Goal: Transaction & Acquisition: Obtain resource

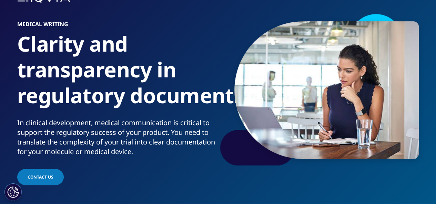
scroll to position [42, 0]
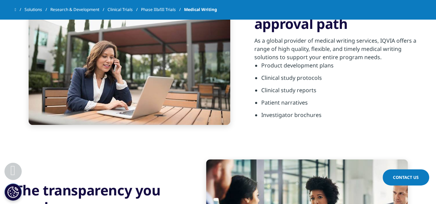
scroll to position [269, 0]
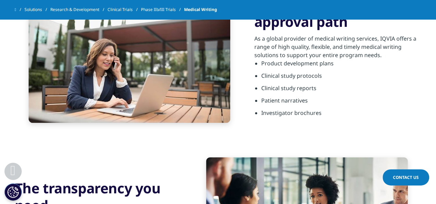
click at [301, 112] on li "Investigator brochures" at bounding box center [341, 115] width 160 height 12
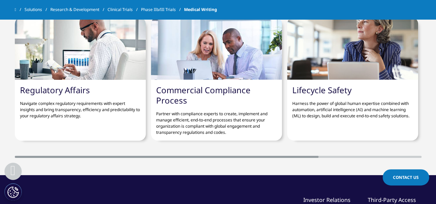
scroll to position [790, 0]
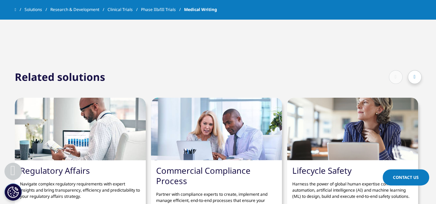
click at [415, 72] on div at bounding box center [414, 77] width 14 height 14
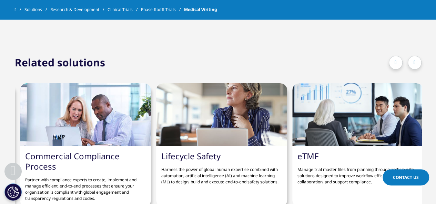
scroll to position [797, 0]
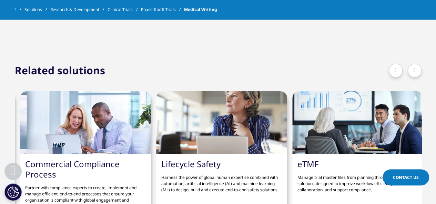
click at [415, 68] on icon at bounding box center [414, 70] width 2 height 5
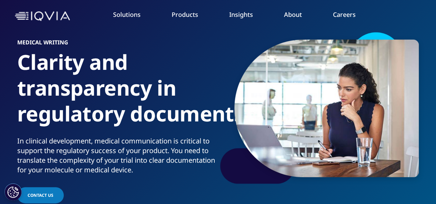
scroll to position [25, 0]
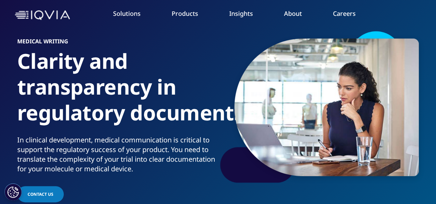
click at [205, 142] on div "In clinical development, medical communication is critical to support the regul…" at bounding box center [116, 154] width 198 height 39
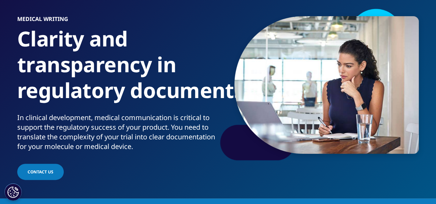
scroll to position [48, 0]
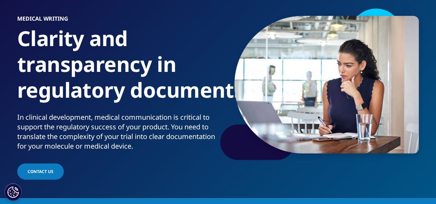
click at [205, 142] on div "In clinical development, medical communication is critical to support the regul…" at bounding box center [116, 132] width 198 height 39
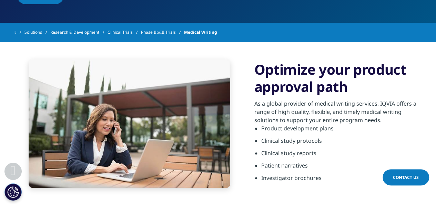
scroll to position [224, 0]
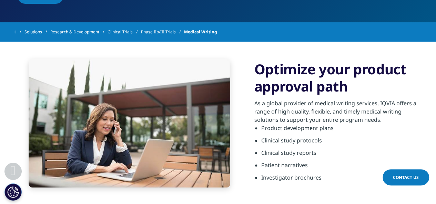
click at [293, 109] on div "As a global provider of medical writing services, IQVIA offers a range of high …" at bounding box center [337, 111] width 167 height 25
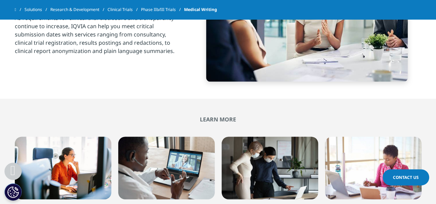
scroll to position [474, 0]
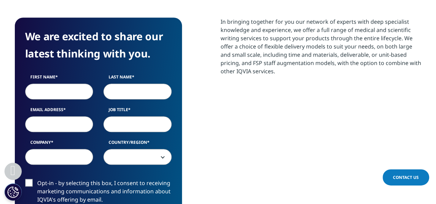
scroll to position [308, 0]
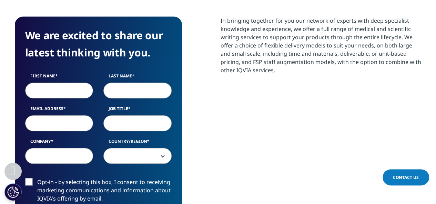
click at [67, 95] on input "First Name" at bounding box center [59, 91] width 68 height 16
type input "Ashton"
click at [137, 91] on input "Last Name" at bounding box center [137, 91] width 68 height 16
type input "Pearce"
click at [127, 122] on input "Job Title" at bounding box center [137, 123] width 68 height 16
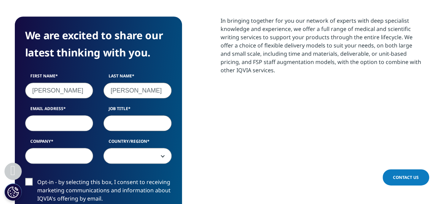
type input "Adjunct Professor"
click at [70, 125] on input "Email Address" at bounding box center [59, 123] width 68 height 16
type input "ahfaircloth0924@email.campbell.edu"
click at [64, 156] on input "Company" at bounding box center [59, 156] width 68 height 16
type input "Campbell University"
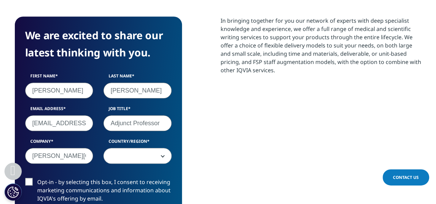
click at [150, 153] on span at bounding box center [137, 156] width 67 height 16
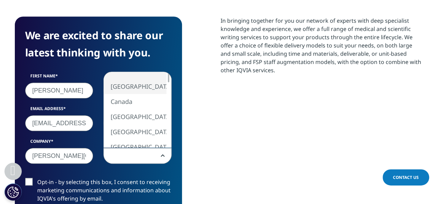
select select "[GEOGRAPHIC_DATA]"
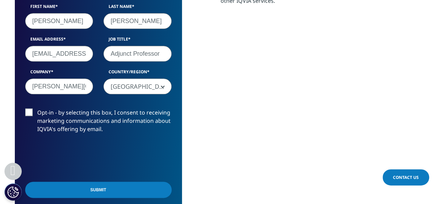
scroll to position [378, 0]
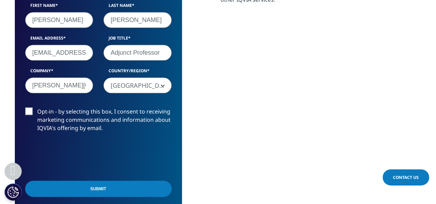
click at [67, 115] on label "Opt-in - by selecting this box, I consent to receiving marketing communications…" at bounding box center [98, 121] width 146 height 29
click at [37, 107] on input "Opt-in - by selecting this box, I consent to receiving marketing communications…" at bounding box center [37, 107] width 0 height 0
click at [63, 118] on label "Opt-in - by selecting this box, I consent to receiving marketing communications…" at bounding box center [98, 121] width 146 height 29
click at [37, 107] on input "Opt-in - by selecting this box, I consent to receiving marketing communications…" at bounding box center [37, 107] width 0 height 0
click at [66, 190] on input "Submit" at bounding box center [98, 189] width 146 height 16
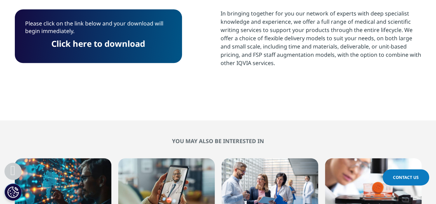
scroll to position [299, 0]
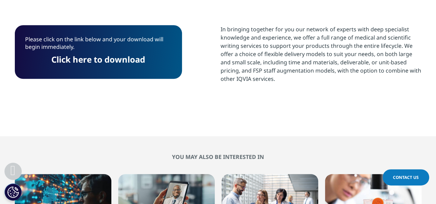
click at [102, 59] on link "Click here to download" at bounding box center [98, 59] width 94 height 11
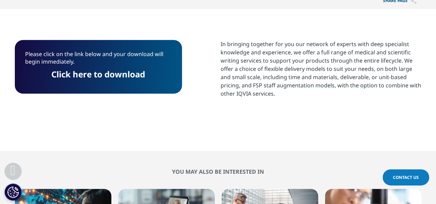
scroll to position [282, 0]
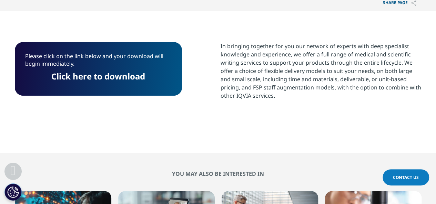
click at [285, 86] on p "In bringing together for you our network of experts with deep specialist knowle…" at bounding box center [320, 73] width 201 height 63
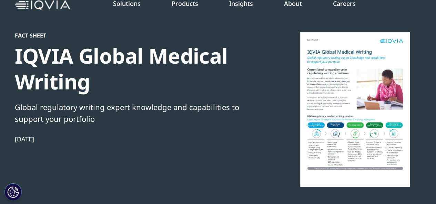
scroll to position [36, 0]
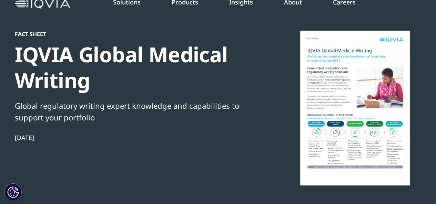
click at [191, 120] on div "Global regulatory writing expert knowledge and capabilities to support your por…" at bounding box center [133, 111] width 236 height 23
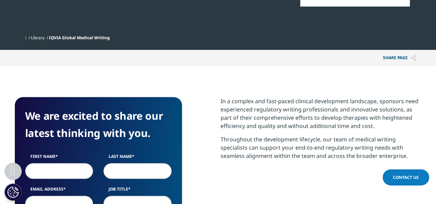
scroll to position [216, 0]
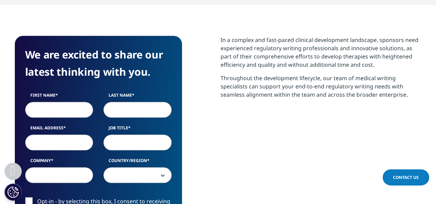
scroll to position [284, 0]
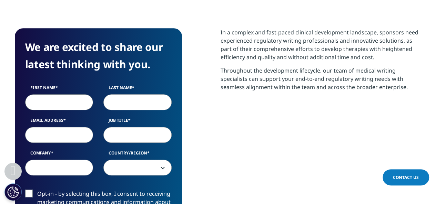
click at [55, 98] on input "First Name" at bounding box center [59, 102] width 68 height 16
type input "Ashton"
click at [126, 108] on input "Last Name" at bounding box center [137, 102] width 68 height 16
type input "Pearce"
click at [76, 135] on input "Email Address" at bounding box center [59, 135] width 68 height 16
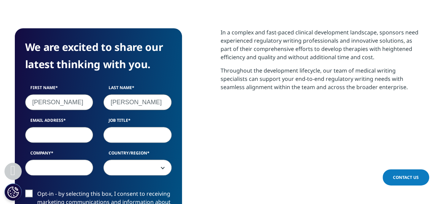
type input "ahfaircloth0924@email.campbell.edu"
click at [140, 133] on input "Job Title" at bounding box center [137, 135] width 68 height 16
type input "Adjunct Professor"
click at [81, 160] on input "Company" at bounding box center [59, 168] width 68 height 16
type input "Campbell University"
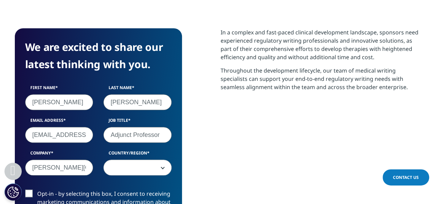
click at [131, 174] on span at bounding box center [137, 168] width 67 height 16
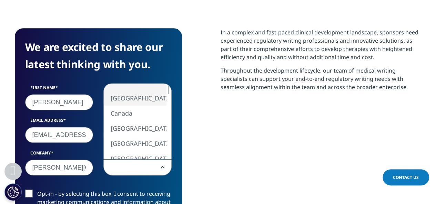
select select "[GEOGRAPHIC_DATA]"
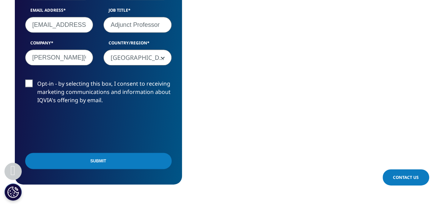
scroll to position [395, 0]
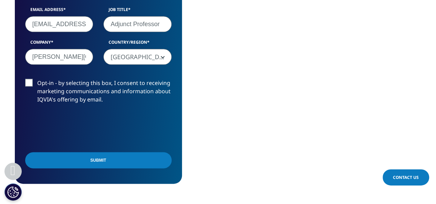
click at [81, 157] on input "Submit" at bounding box center [98, 160] width 146 height 16
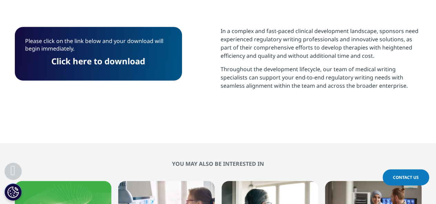
scroll to position [285, 0]
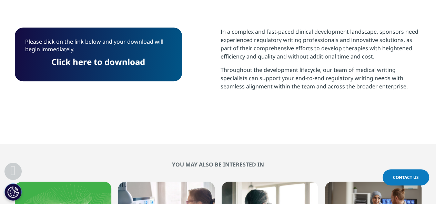
click at [102, 60] on link "Click here to download" at bounding box center [98, 61] width 94 height 11
